Goal: Complete application form

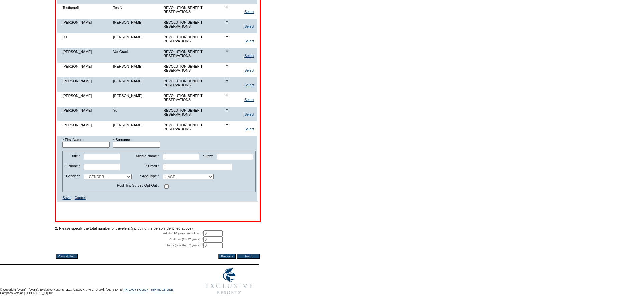
scroll to position [1293, 0]
click at [81, 142] on input "text" at bounding box center [85, 145] width 47 height 6
type input "[PERSON_NAME]"
type input "Danilek"
paste input "[PERSON_NAME][EMAIL_ADDRESS][PERSON_NAME][DOMAIN_NAME]"
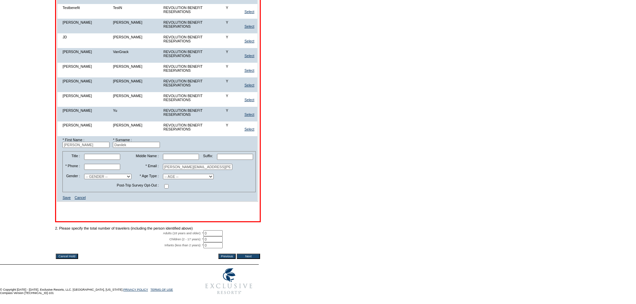
type input "[PERSON_NAME][EMAIL_ADDRESS][PERSON_NAME][DOMAIN_NAME]"
click at [101, 164] on input "text" at bounding box center [102, 167] width 36 height 6
type input "3125601698"
click at [108, 174] on select "-- GENDER -- [DEMOGRAPHIC_DATA] [DEMOGRAPHIC_DATA]" at bounding box center [107, 176] width 47 height 5
click at [88, 174] on select "-- GENDER -- [DEMOGRAPHIC_DATA] [DEMOGRAPHIC_DATA]" at bounding box center [107, 176] width 47 height 5
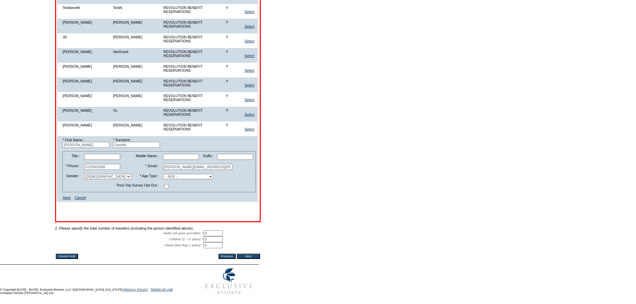
click at [105, 175] on select "-- GENDER -- [DEMOGRAPHIC_DATA] [DEMOGRAPHIC_DATA]" at bounding box center [107, 176] width 47 height 5
click at [88, 174] on select "-- GENDER -- [DEMOGRAPHIC_DATA] [DEMOGRAPHIC_DATA]" at bounding box center [107, 176] width 47 height 5
click at [107, 174] on select "-- GENDER -- [DEMOGRAPHIC_DATA] [DEMOGRAPHIC_DATA]" at bounding box center [107, 176] width 47 height 5
select select "M"
click at [88, 174] on select "-- GENDER -- [DEMOGRAPHIC_DATA] [DEMOGRAPHIC_DATA]" at bounding box center [107, 176] width 47 height 5
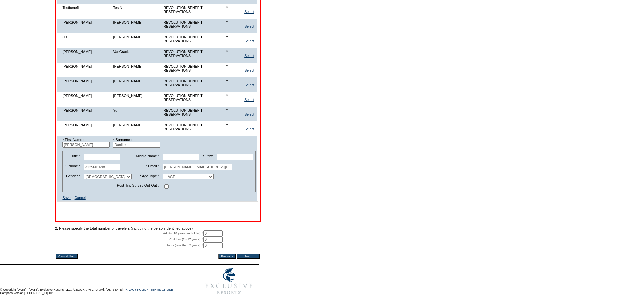
click at [188, 174] on select "-- AGE -- Adult (23 years and older) Young Adult (18 - 22 years) Child (2 - 17 …" at bounding box center [188, 176] width 51 height 5
select select "A"
click at [163, 174] on select "-- AGE -- Adult (23 years and older) Young Adult (18 - 22 years) Child (2 - 17 …" at bounding box center [188, 176] width 51 height 5
click at [164, 184] on input "checkbox" at bounding box center [166, 186] width 4 height 4
checkbox input "true"
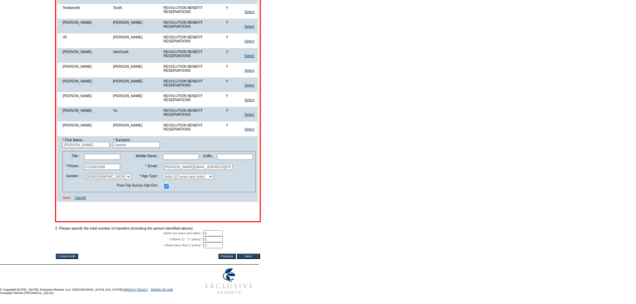
click at [65, 196] on link "Save" at bounding box center [66, 198] width 8 height 4
